Goal: Browse casually: Explore the website without a specific task or goal

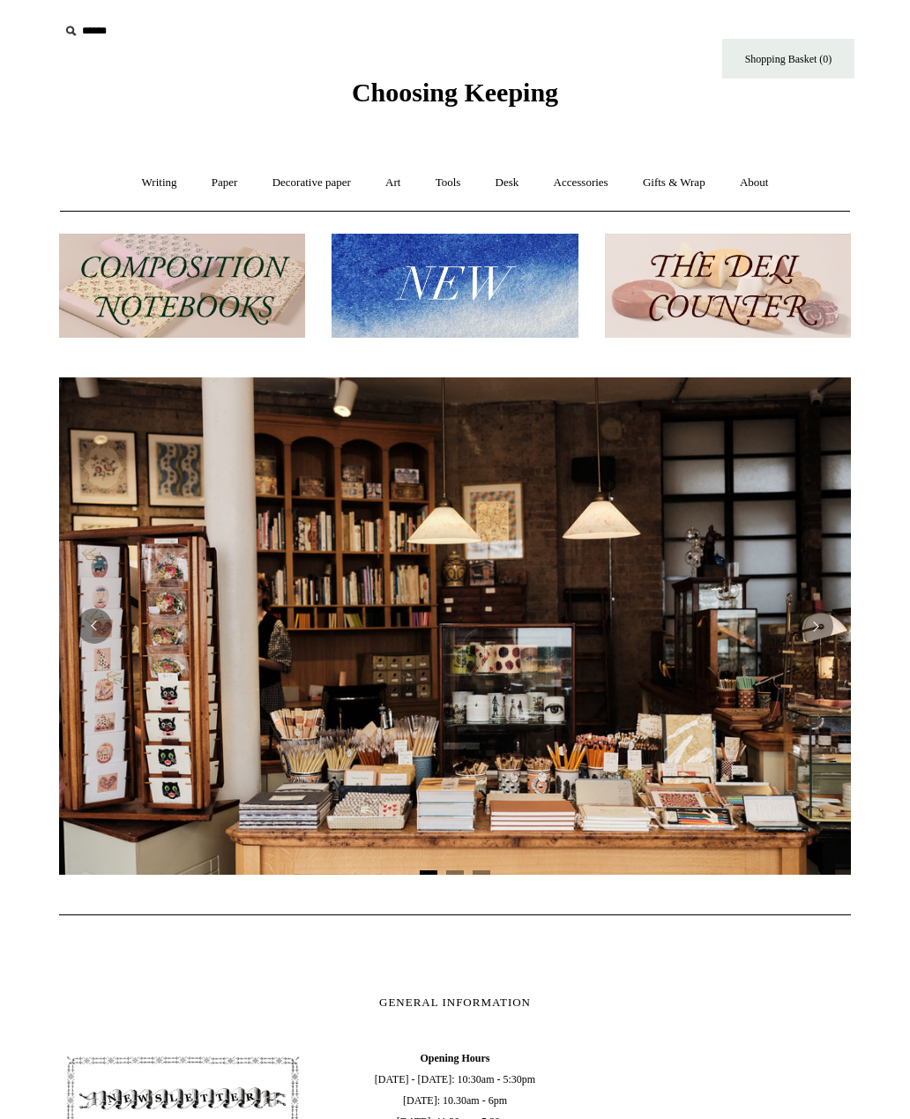
scroll to position [94, 0]
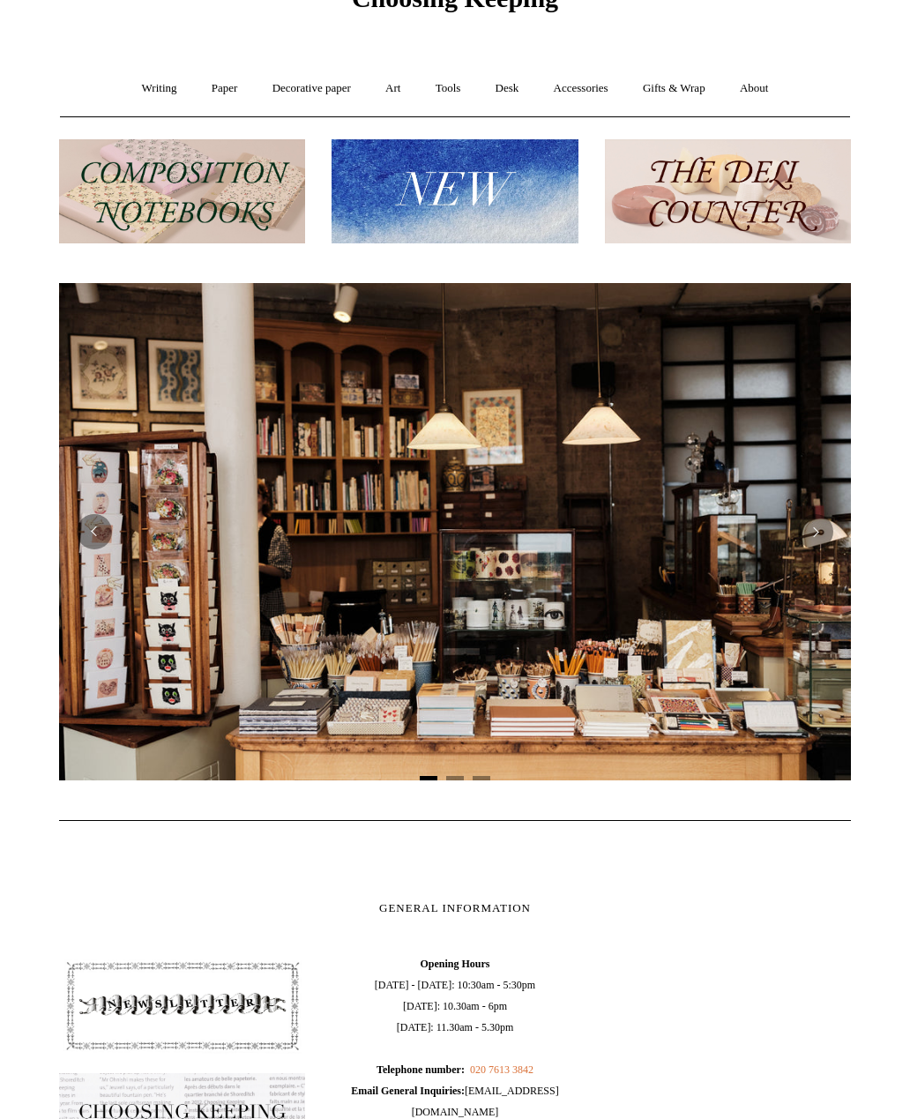
click at [324, 97] on link "Decorative paper +" at bounding box center [312, 88] width 110 height 47
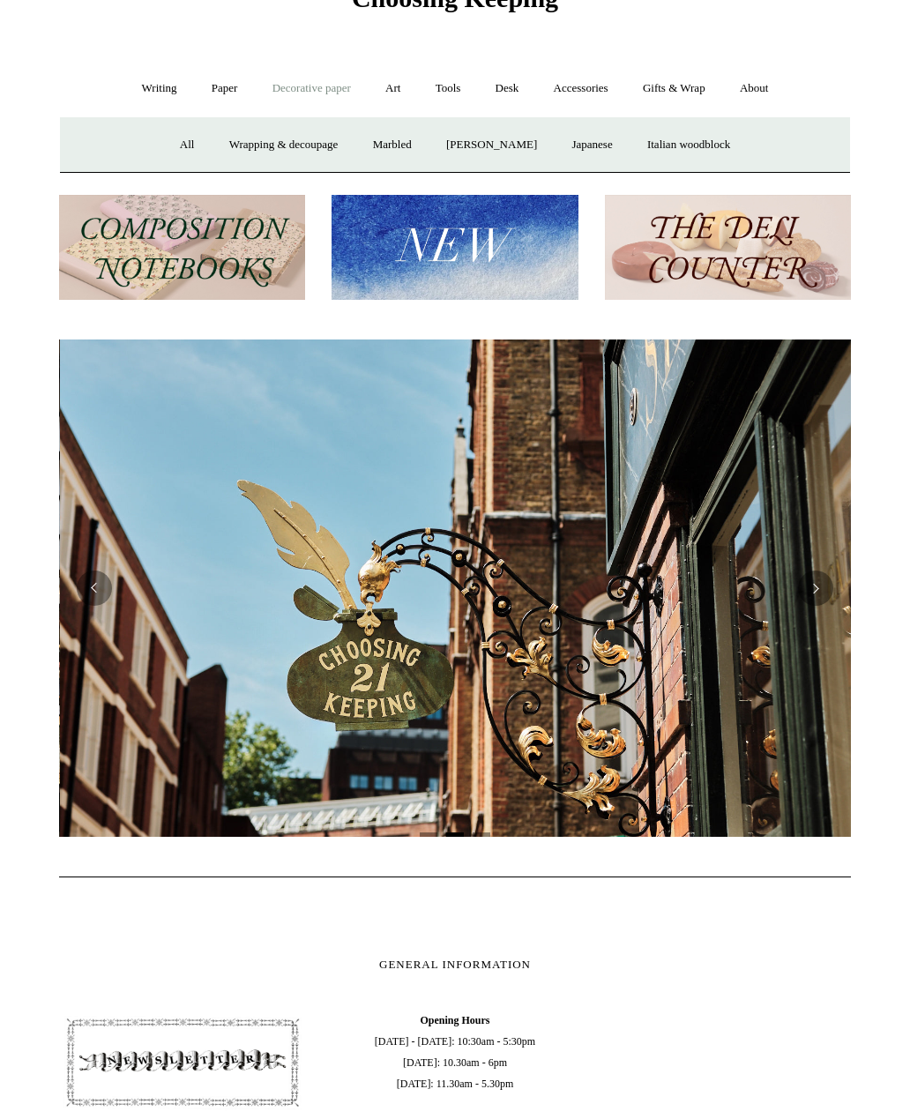
scroll to position [0, 792]
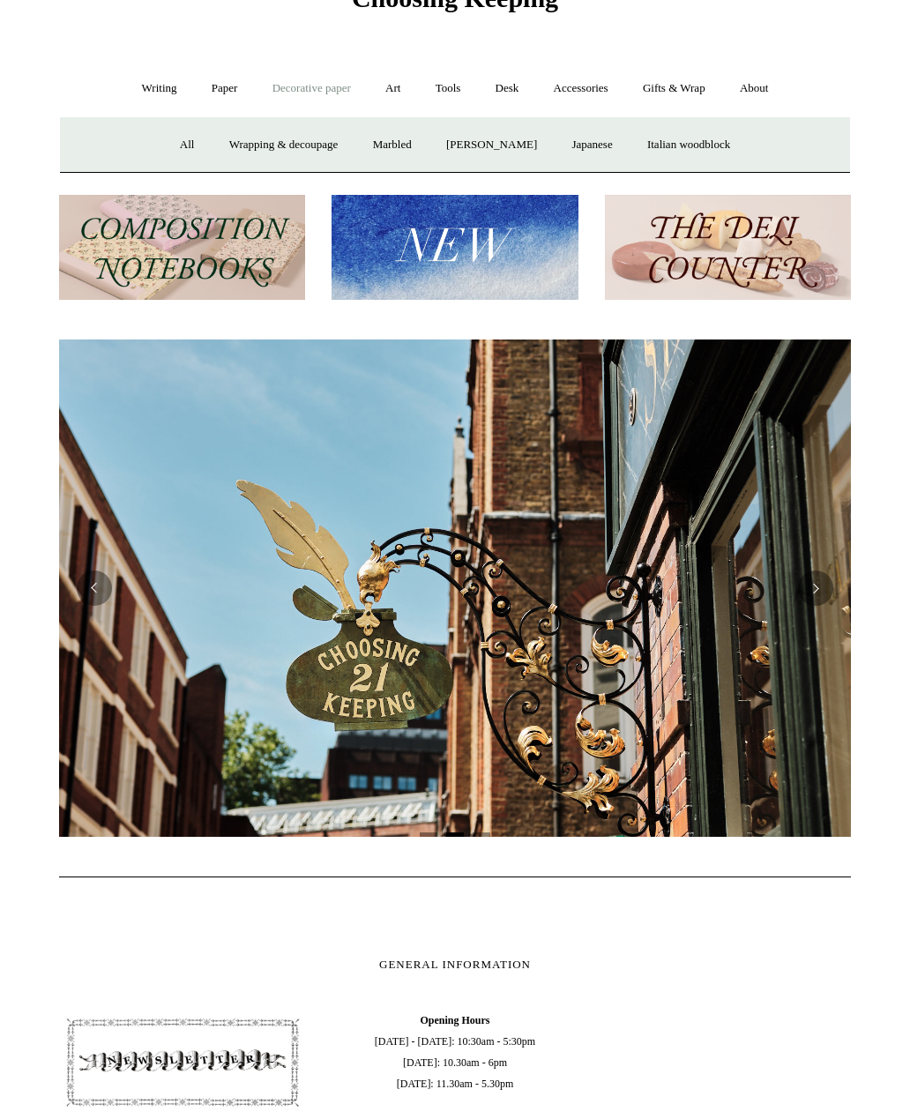
click at [604, 144] on link "Japanese" at bounding box center [592, 145] width 72 height 47
click at [717, 140] on link "Italian woodblock" at bounding box center [689, 145] width 115 height 47
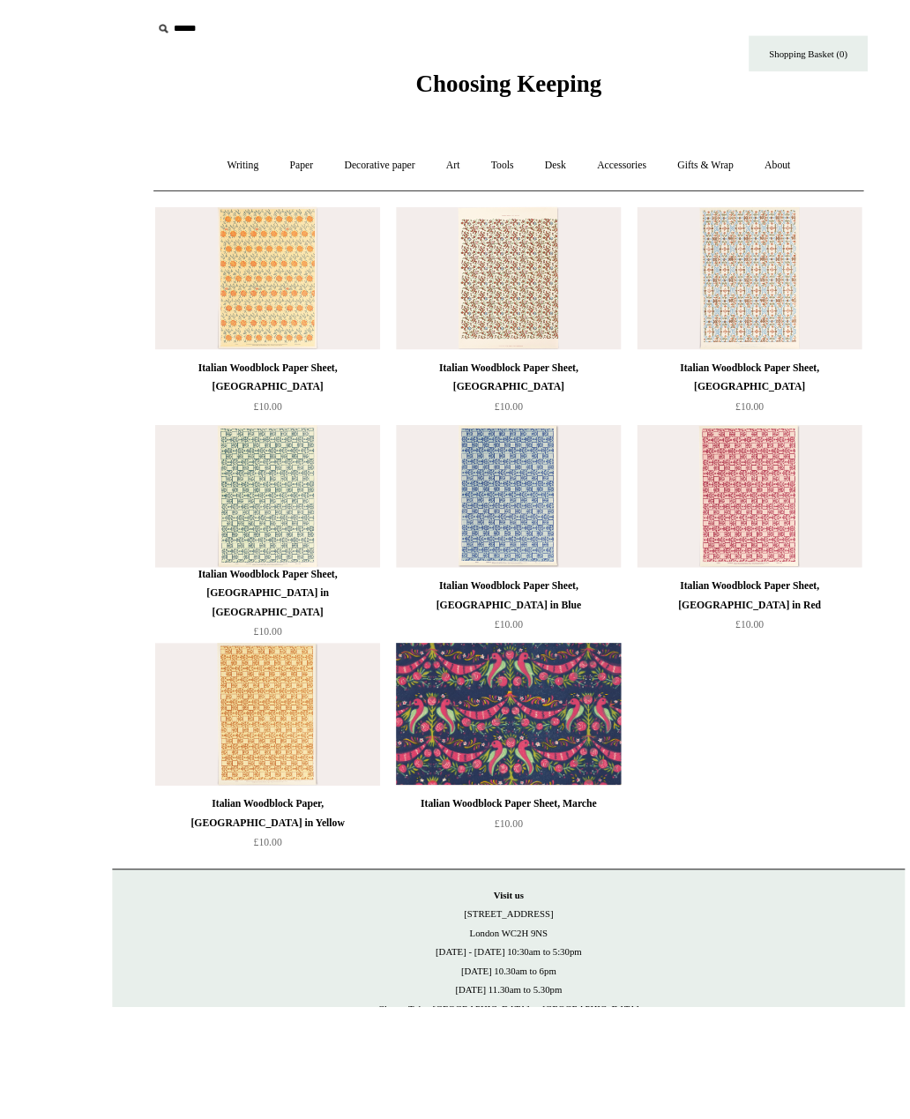
scroll to position [77, 0]
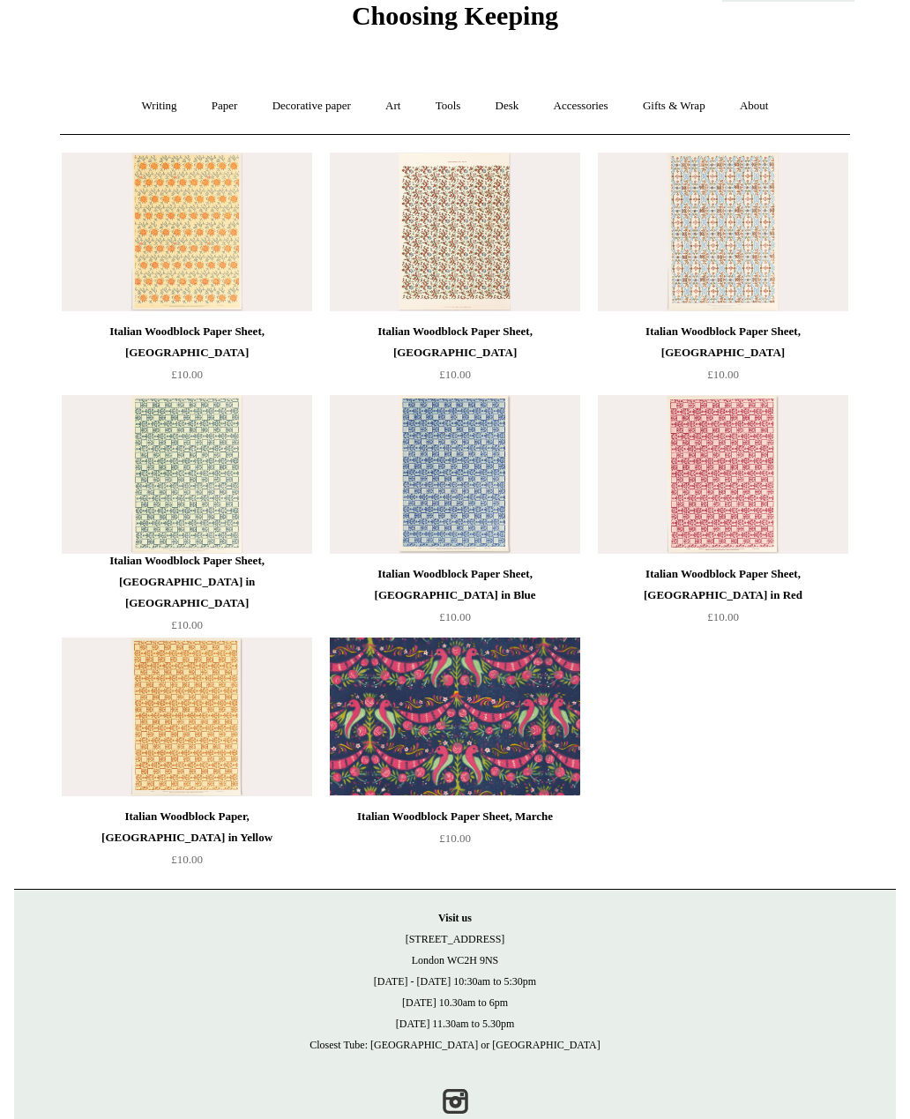
click at [211, 116] on link "Paper +" at bounding box center [225, 106] width 58 height 47
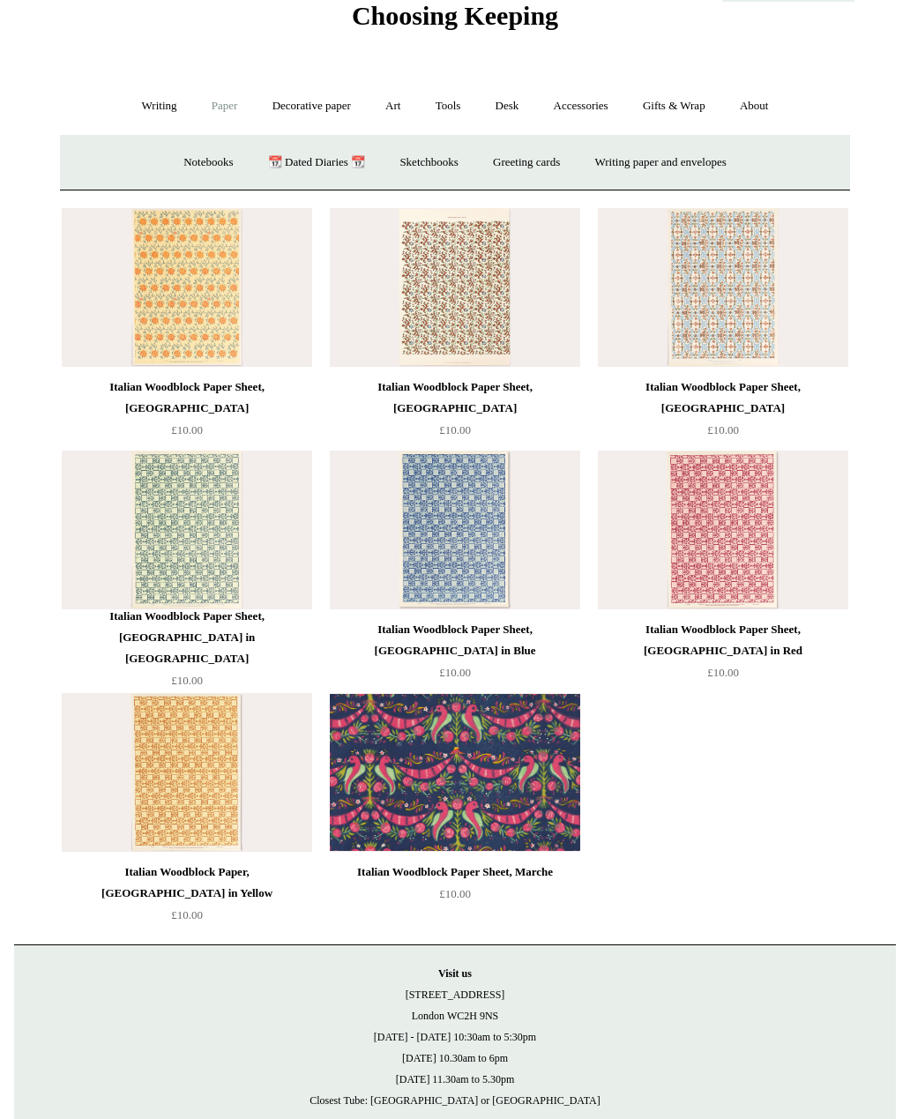
click at [317, 107] on link "Decorative paper +" at bounding box center [312, 106] width 110 height 47
click at [608, 164] on link "Japanese" at bounding box center [592, 162] width 72 height 47
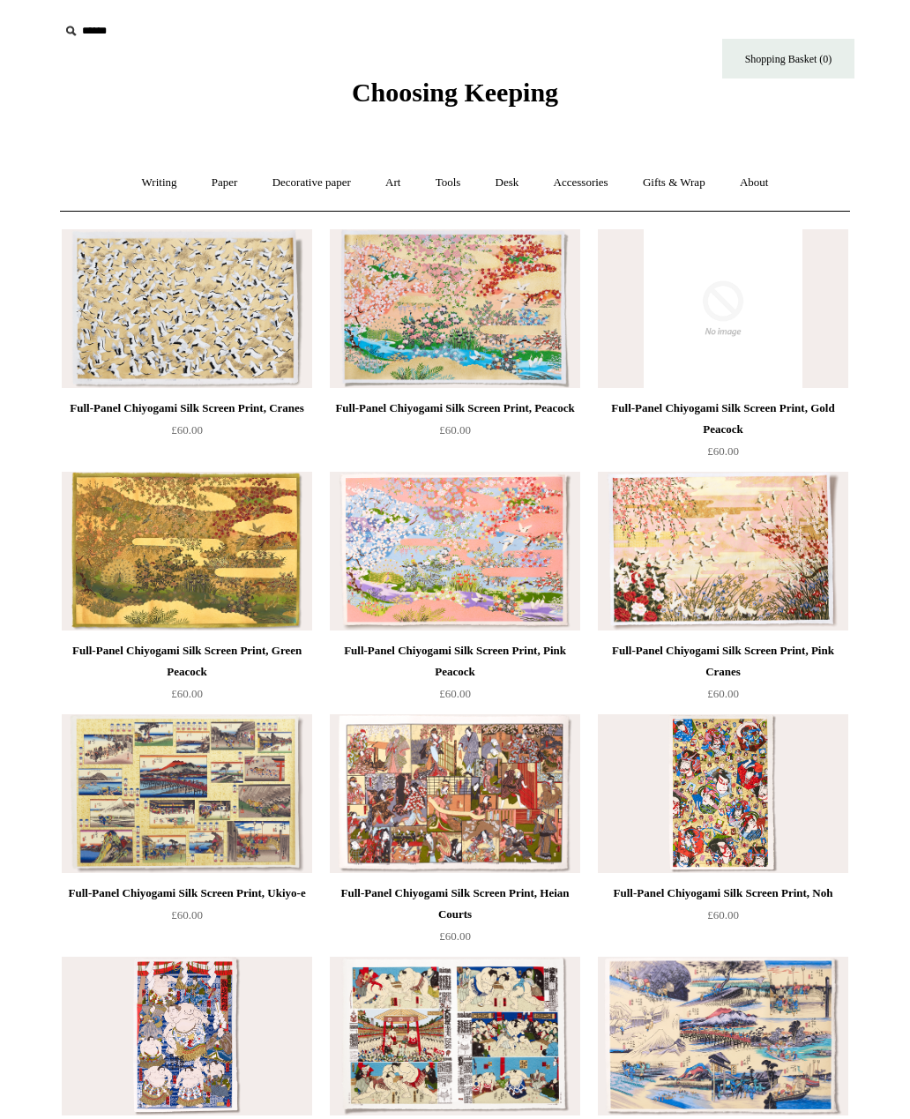
click at [173, 367] on img at bounding box center [187, 308] width 251 height 159
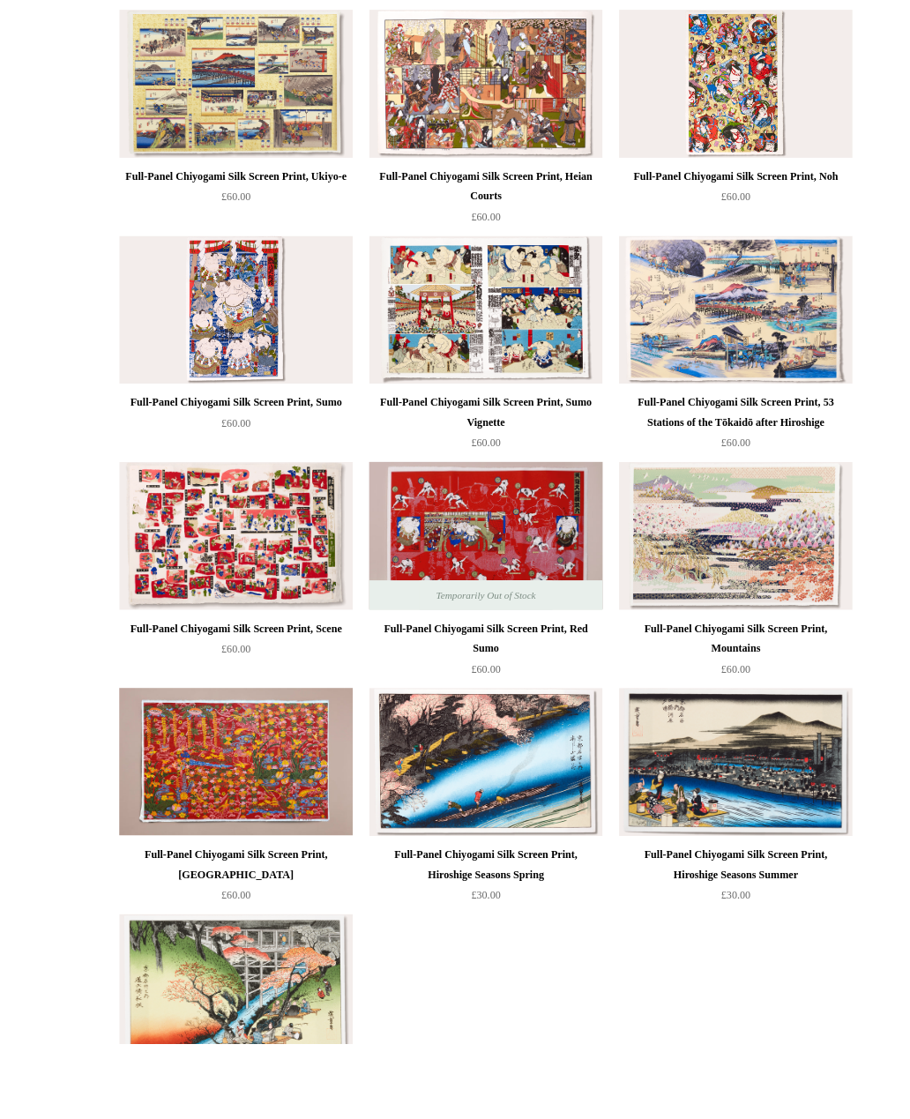
scroll to position [801, 0]
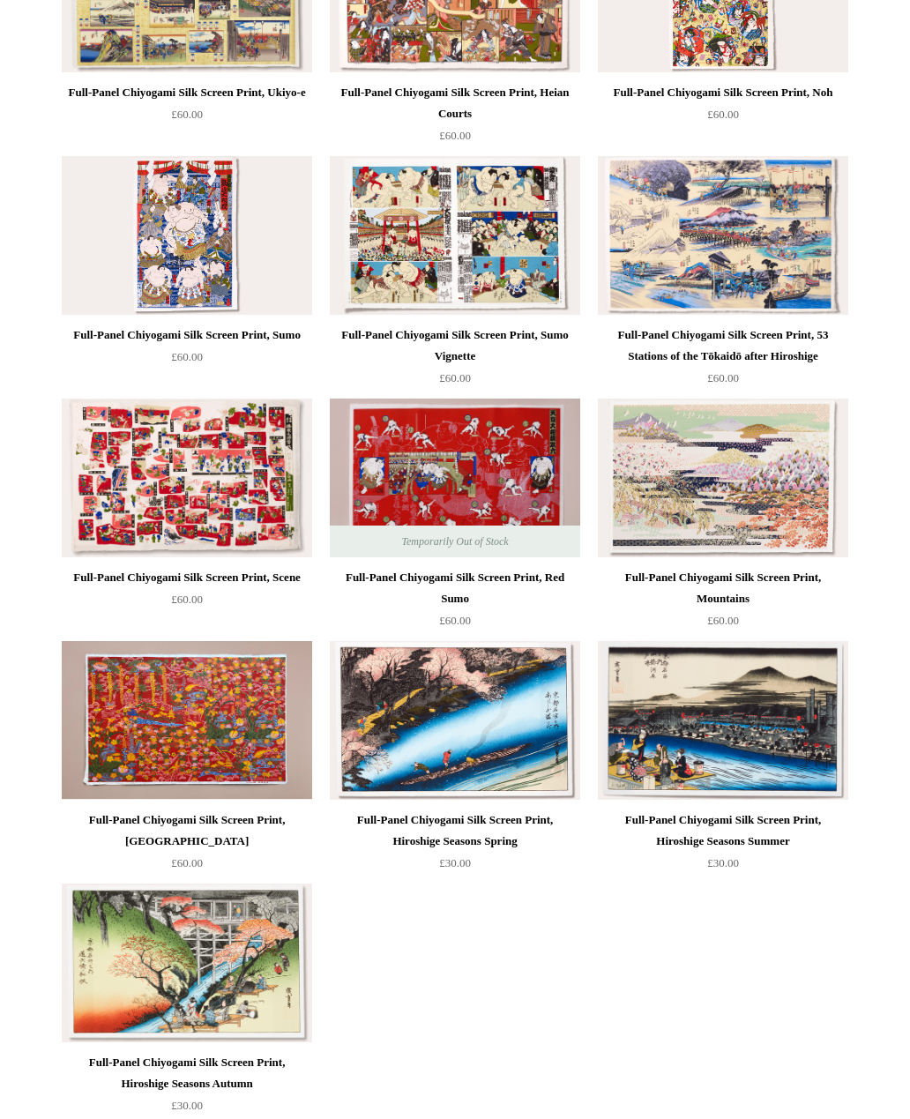
click at [756, 725] on img at bounding box center [723, 720] width 251 height 159
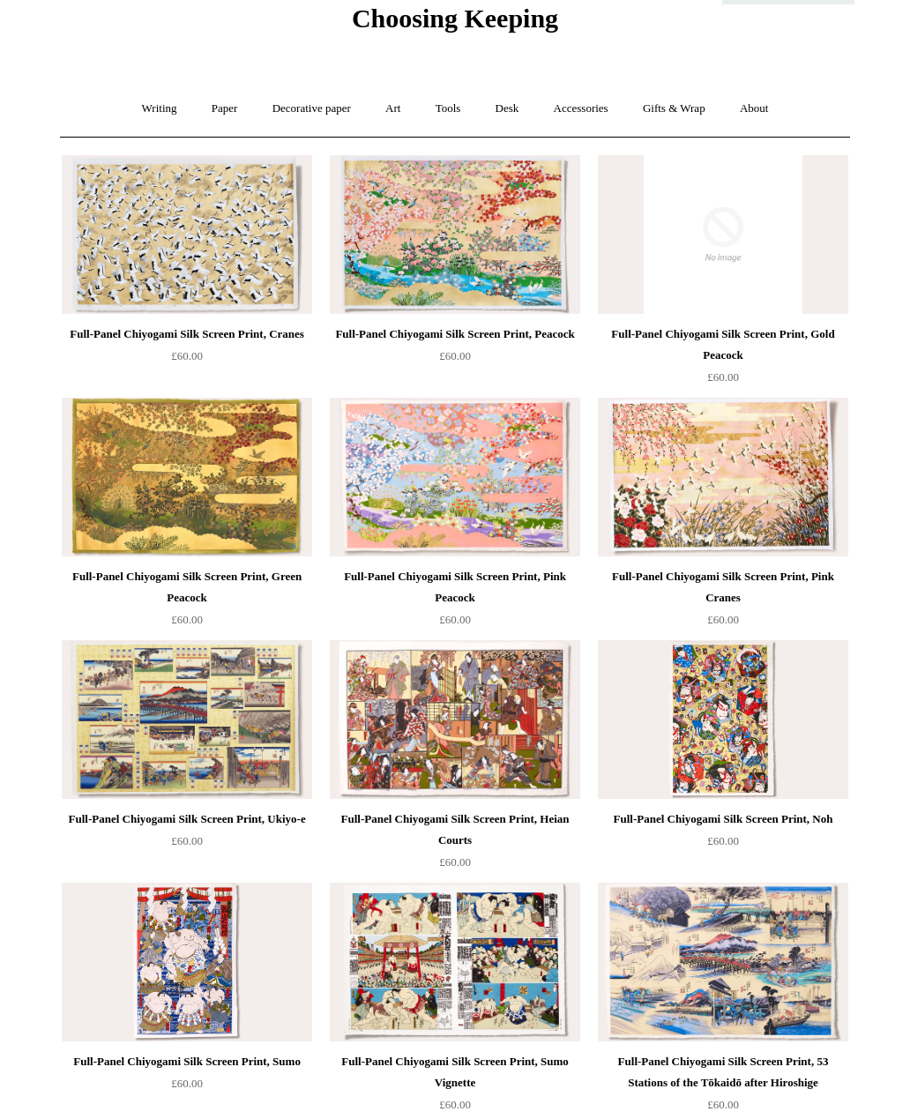
scroll to position [0, 0]
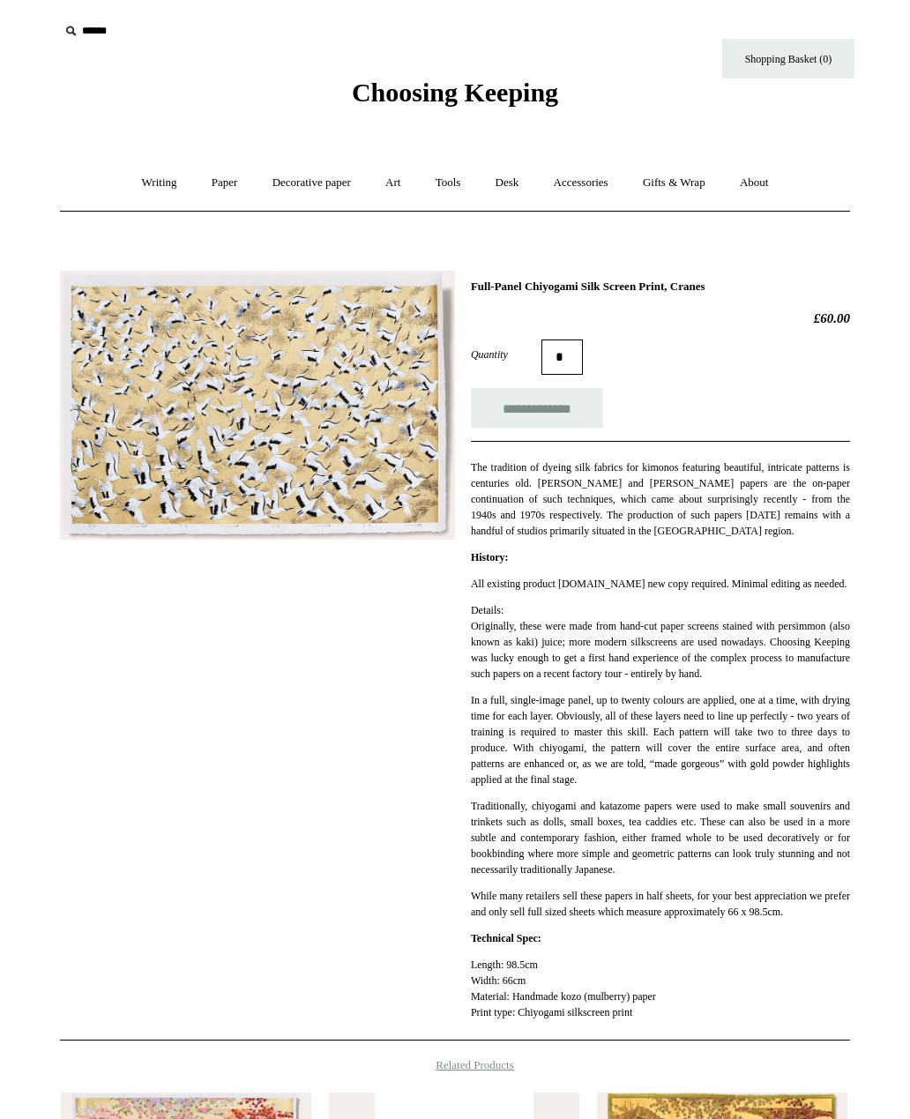
click at [372, 435] on img at bounding box center [257, 405] width 395 height 269
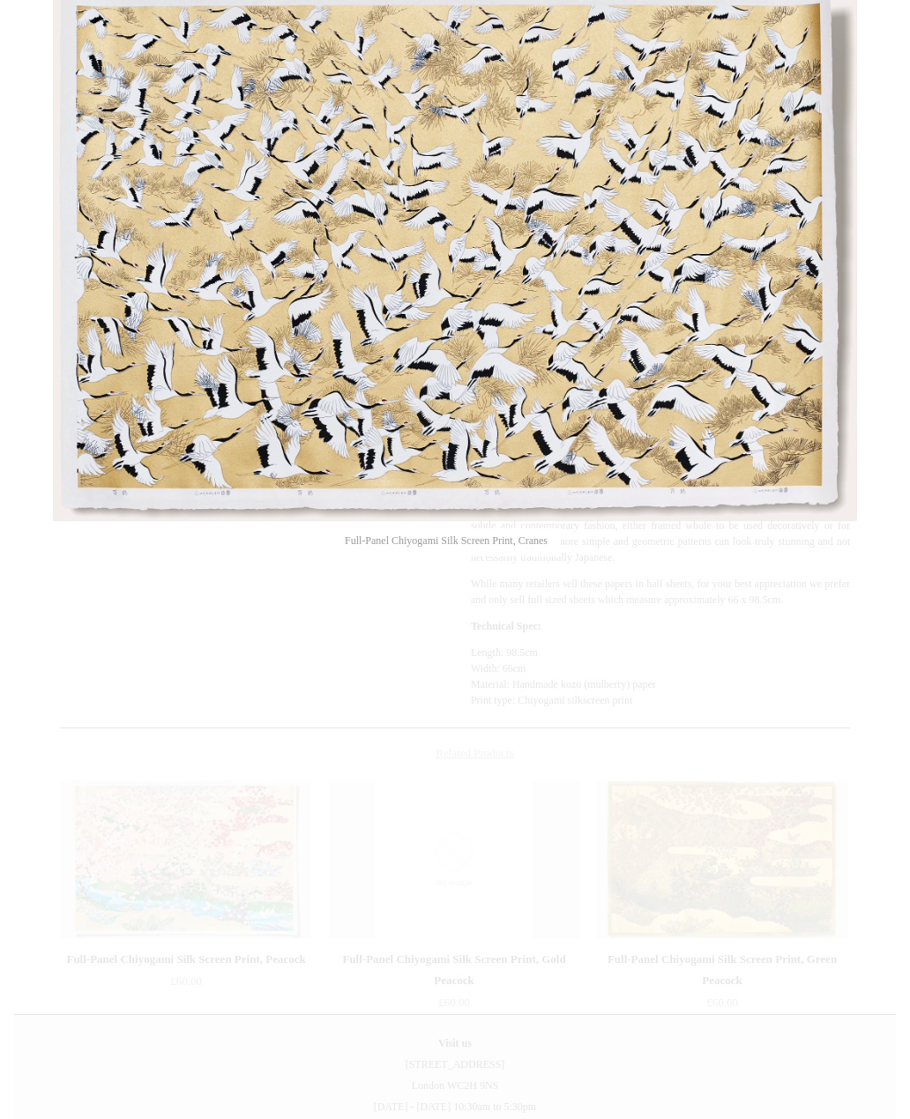
scroll to position [475, 0]
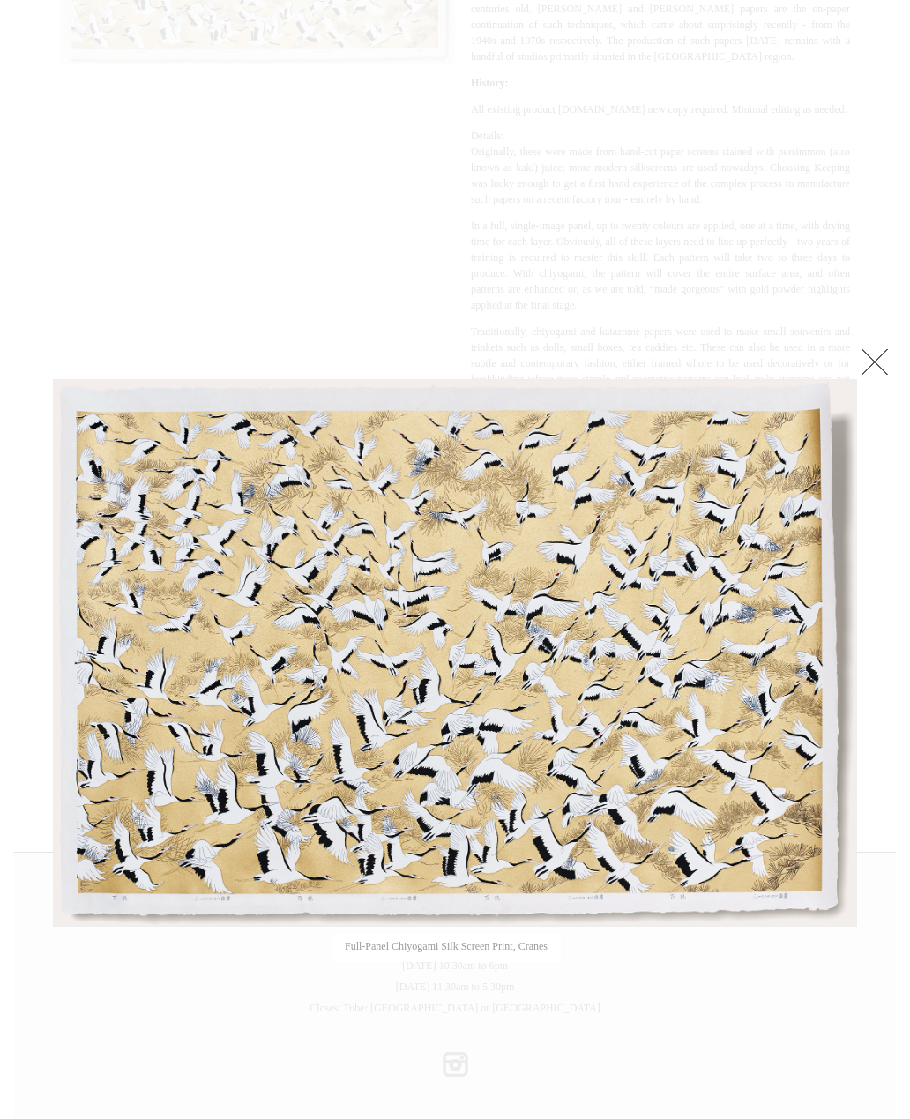
click at [892, 349] on link at bounding box center [874, 361] width 35 height 35
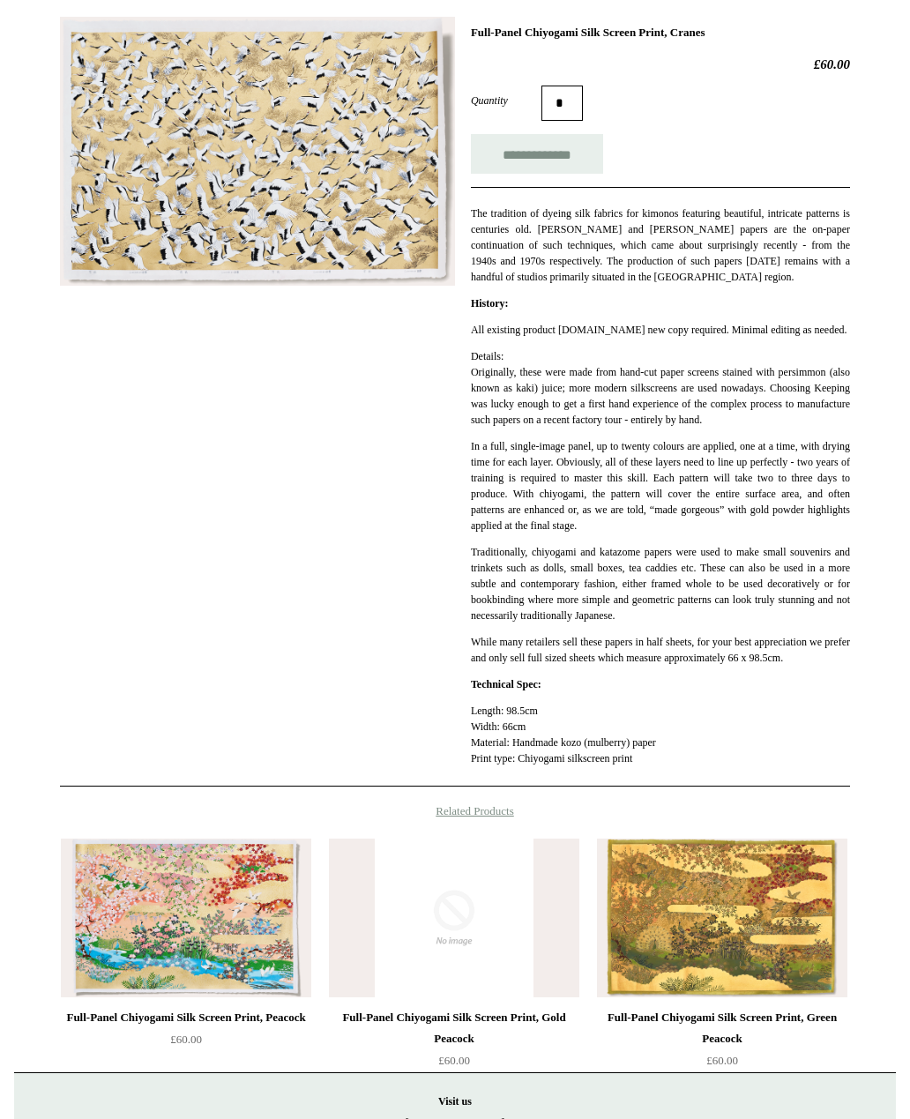
click at [320, 149] on img at bounding box center [257, 152] width 395 height 269
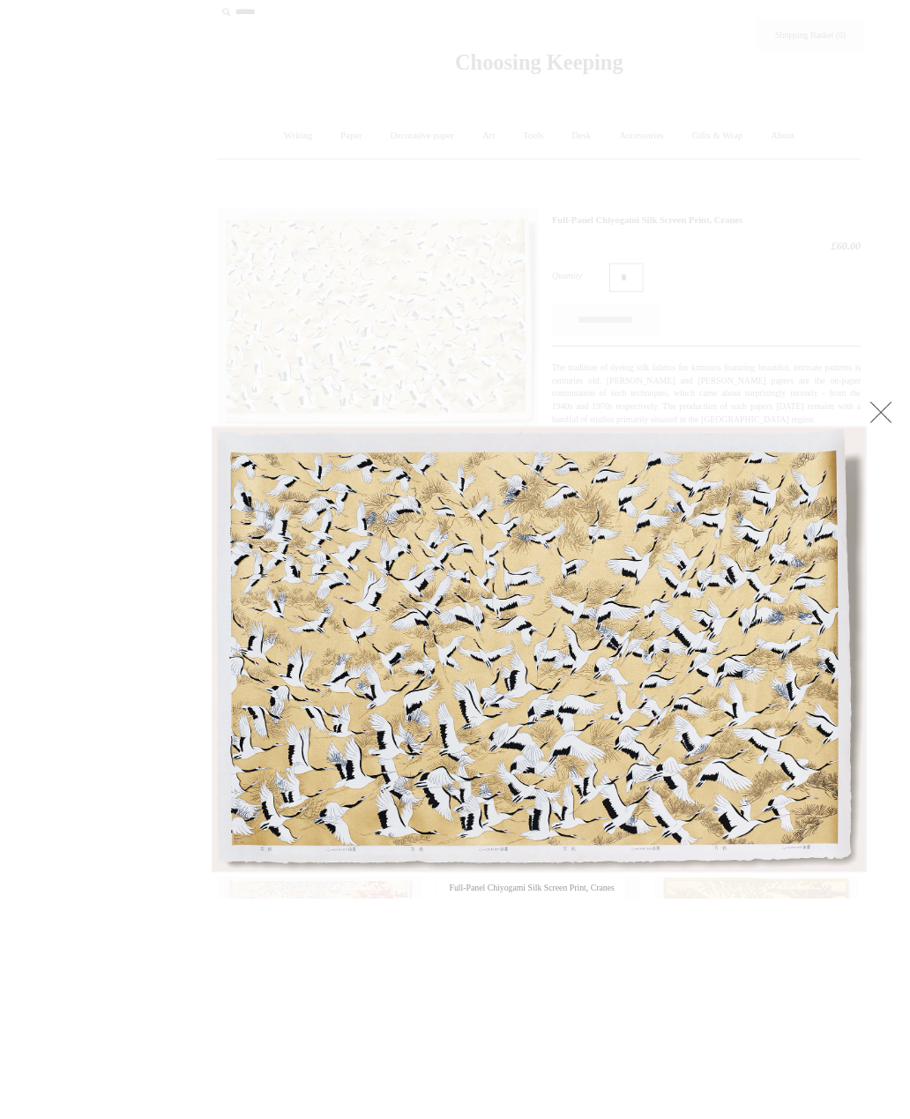
scroll to position [331, 0]
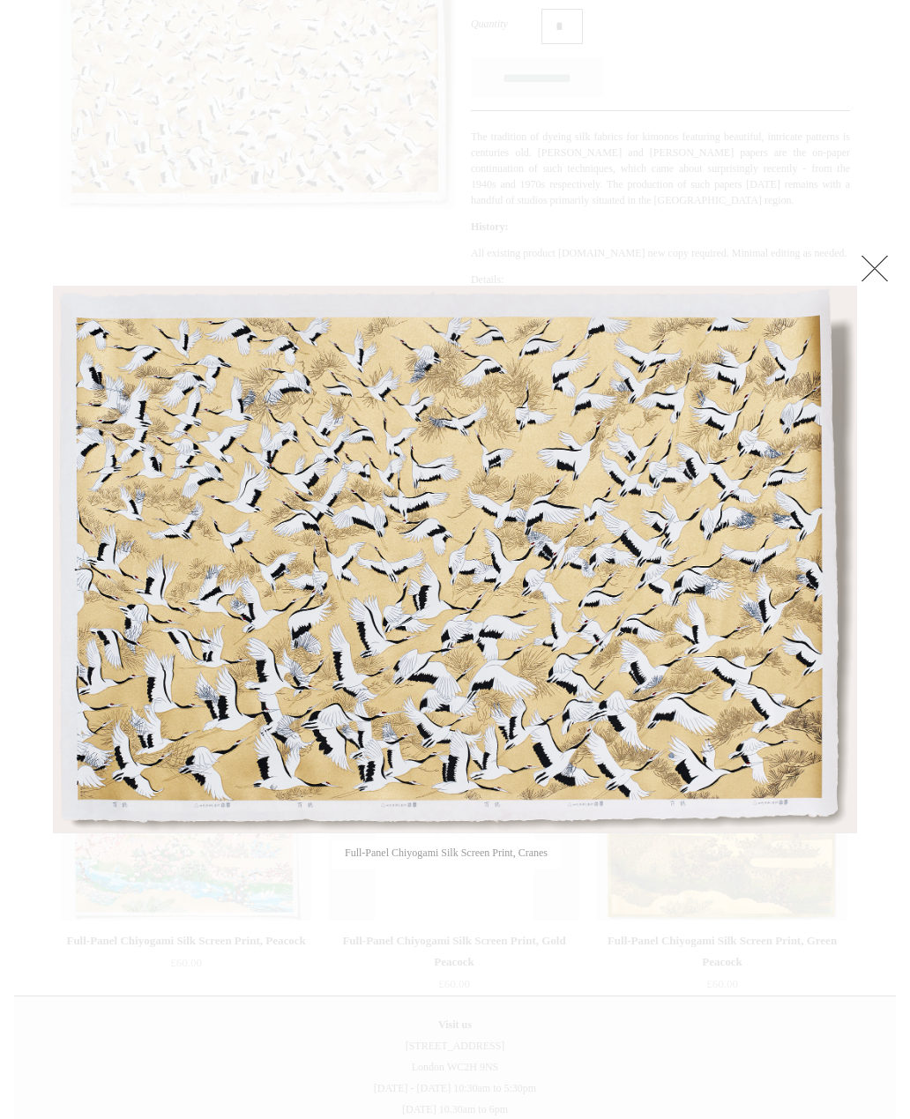
click at [884, 266] on link at bounding box center [874, 268] width 35 height 35
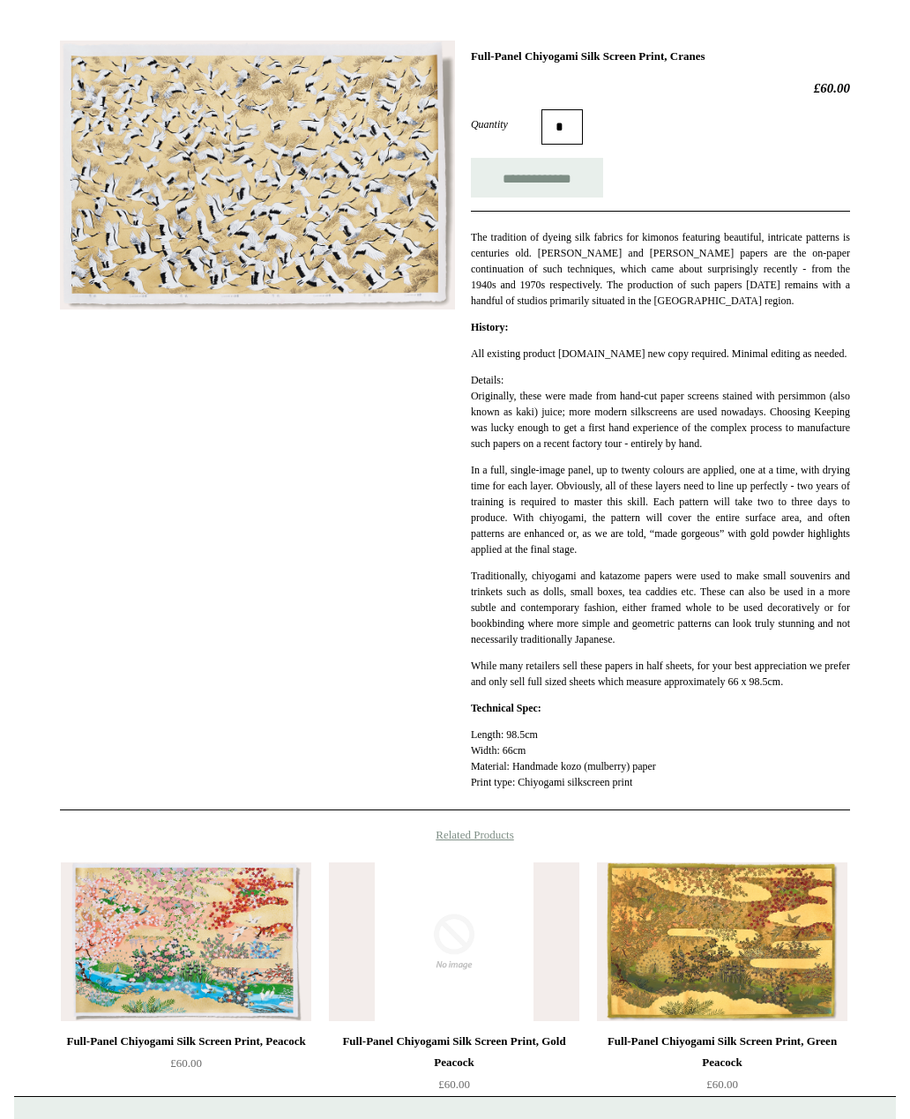
scroll to position [0, 0]
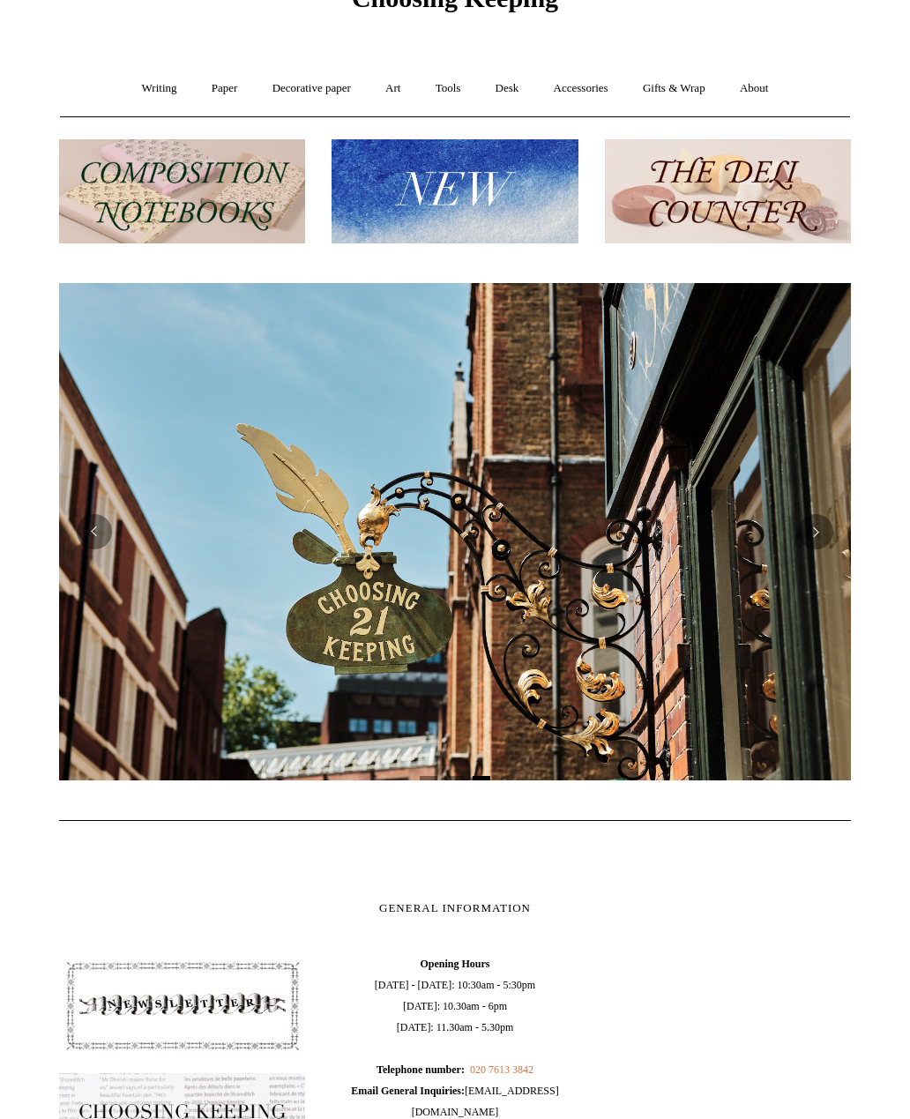
scroll to position [0, 1597]
